Goal: Answer question/provide support

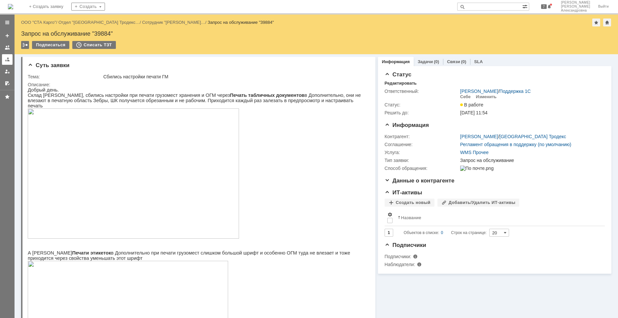
click at [8, 60] on div at bounding box center [7, 59] width 5 height 5
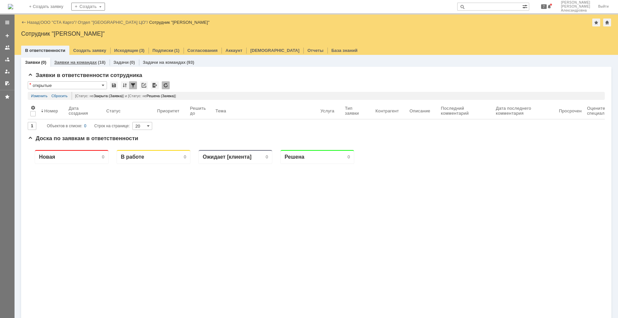
click at [72, 63] on link "Заявки на командах" at bounding box center [75, 62] width 43 height 5
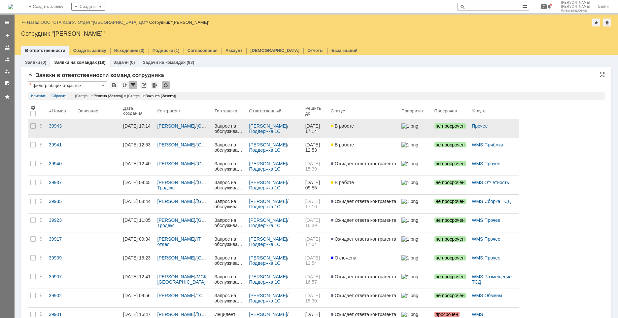
click at [91, 126] on div at bounding box center [98, 125] width 40 height 5
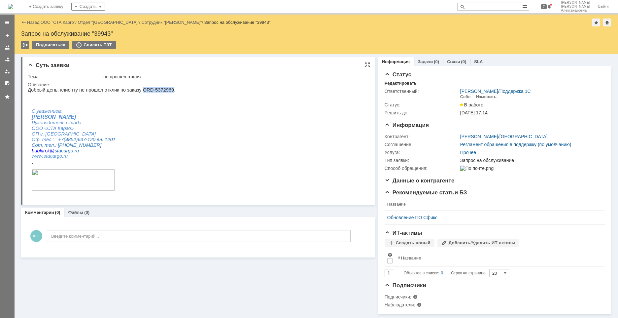
drag, startPoint x: 160, startPoint y: 91, endPoint x: 134, endPoint y: 89, distance: 26.2
click at [134, 89] on p "Добрый день, клиенту не прошел отклик по заказу ORD-5372969." at bounding box center [102, 89] width 148 height 5
copy p "ORD-5372969"
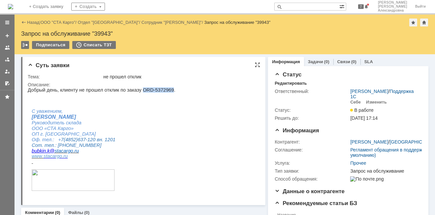
click at [157, 88] on p "Добрый день, клиенту не прошел отклик по заказу ORD-5372969." at bounding box center [102, 89] width 148 height 5
drag, startPoint x: 160, startPoint y: 91, endPoint x: 134, endPoint y: 90, distance: 26.4
click at [134, 90] on p "Добрый день, клиенту не прошел отклик по заказу ORD-5372969." at bounding box center [102, 89] width 148 height 5
copy p "ORD-5372969"
click at [158, 90] on p "Добрый день, клиенту не прошел отклик по заказу ORD-5372969." at bounding box center [102, 89] width 148 height 5
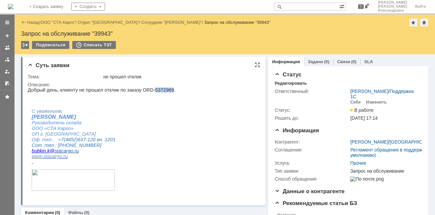
click at [158, 90] on p "Добрый день, клиенту не прошел отклик по заказу ORD-5372969." at bounding box center [102, 89] width 148 height 5
drag, startPoint x: 158, startPoint y: 90, endPoint x: 146, endPoint y: 88, distance: 11.7
click at [146, 88] on p "Добрый день, клиенту не прошел отклик по заказу ORD-5372969." at bounding box center [102, 89] width 148 height 5
drag, startPoint x: 134, startPoint y: 90, endPoint x: 161, endPoint y: 89, distance: 27.1
click at [161, 89] on p "Добрый день, клиенту не прошел отклик по заказу ORD-5372969." at bounding box center [102, 89] width 148 height 5
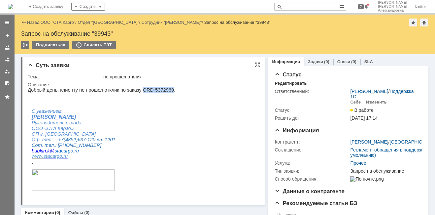
copy p "ORD-5372969"
click at [153, 108] on p at bounding box center [102, 105] width 148 height 5
click at [162, 90] on p "Добрый день, клиенту не прошел отклик по заказу ORD-5372969." at bounding box center [102, 89] width 148 height 5
drag, startPoint x: 160, startPoint y: 90, endPoint x: 134, endPoint y: 89, distance: 26.1
click at [134, 89] on p "Добрый день, клиенту не прошел отклик по заказу ORD-5372969." at bounding box center [102, 89] width 148 height 5
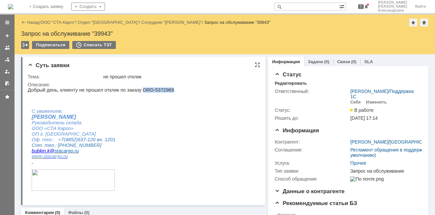
copy p "ORD-5372969"
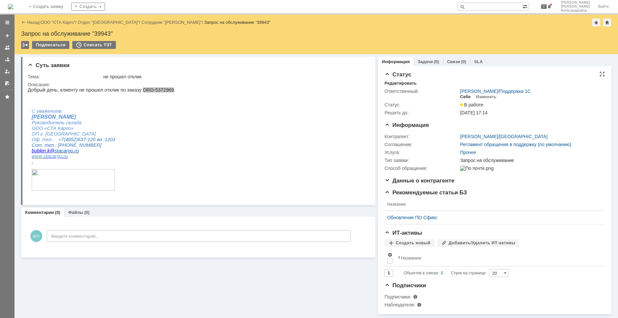
click at [460, 96] on div "Себе" at bounding box center [465, 96] width 11 height 5
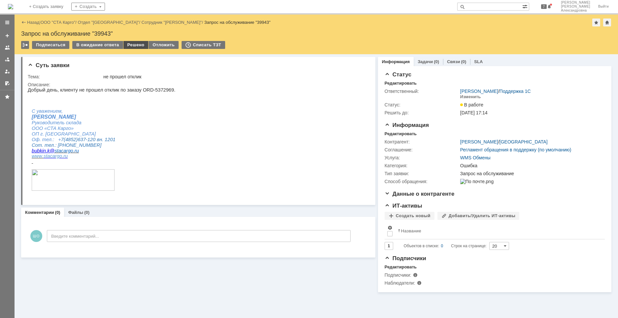
click at [134, 46] on div "Решено" at bounding box center [135, 45] width 25 height 8
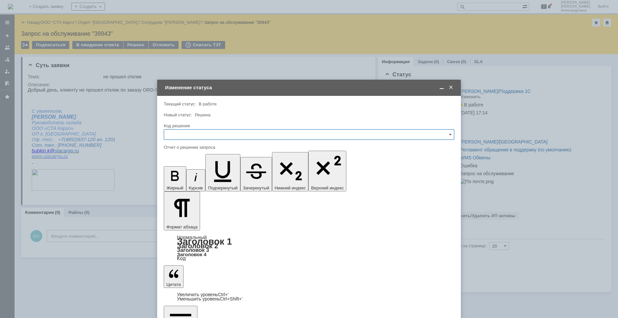
drag, startPoint x: 193, startPoint y: 135, endPoint x: 187, endPoint y: 139, distance: 7.4
click at [192, 135] on input "text" at bounding box center [309, 134] width 290 height 11
click at [187, 218] on div "Решено" at bounding box center [309, 223] width 290 height 11
type input "Решено"
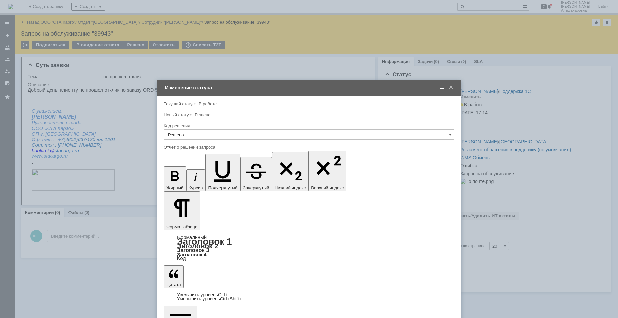
drag, startPoint x: 323, startPoint y: 2113, endPoint x: 193, endPoint y: 1932, distance: 223.0
